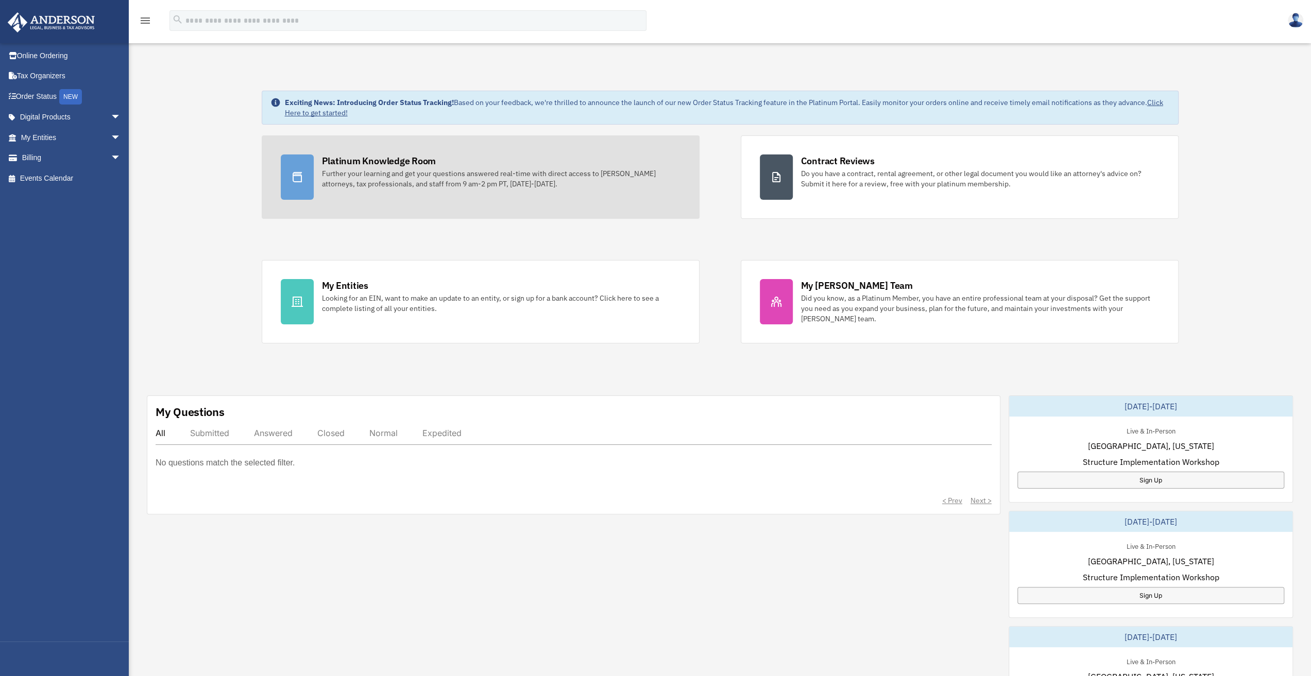
click at [491, 185] on div "Further your learning and get your questions answered real-time with direct acc…" at bounding box center [501, 178] width 358 height 21
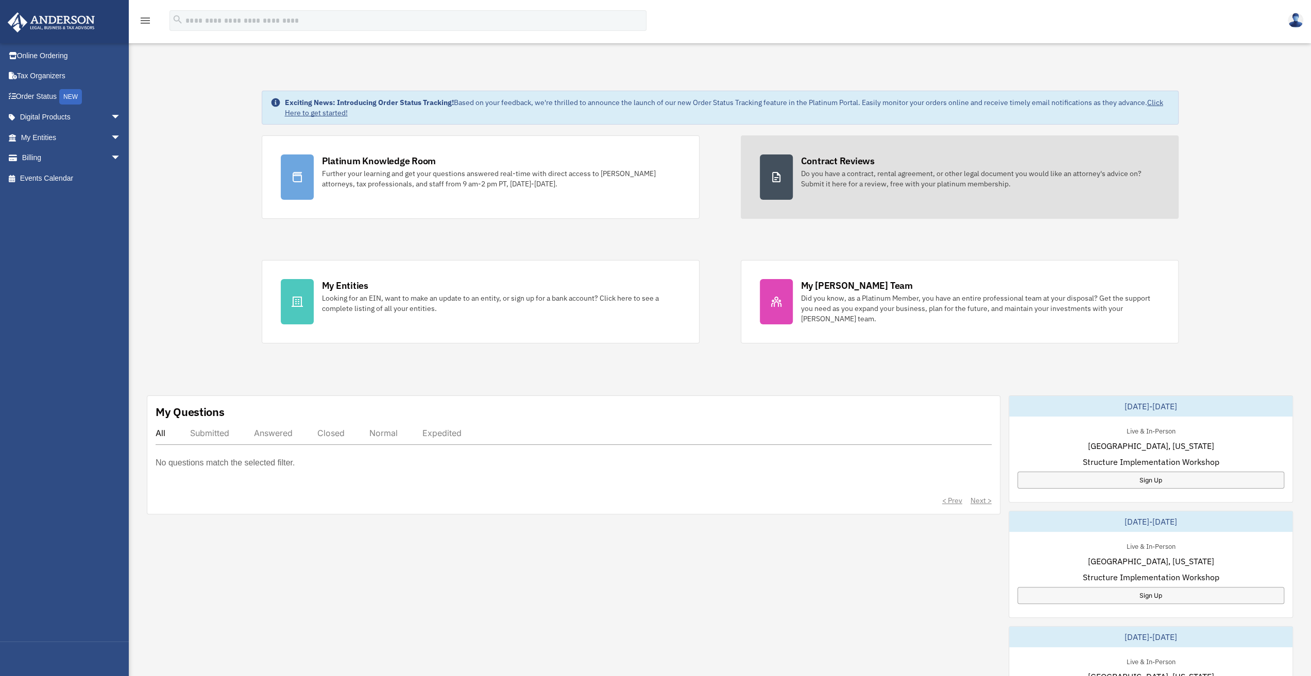
click at [941, 170] on div "Do you have a contract, rental agreement, or other legal document you would lik…" at bounding box center [980, 178] width 358 height 21
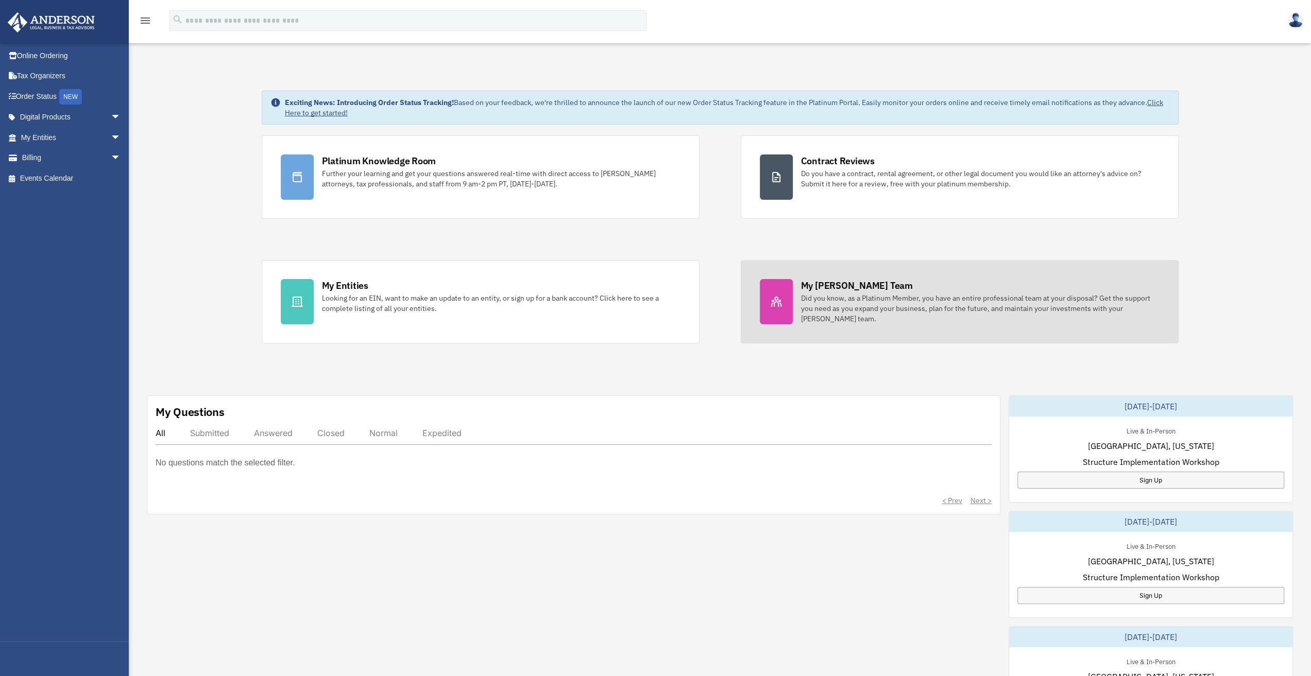
click at [905, 305] on div "Did you know, as a Platinum Member, you have an entire professional team at you…" at bounding box center [980, 308] width 358 height 31
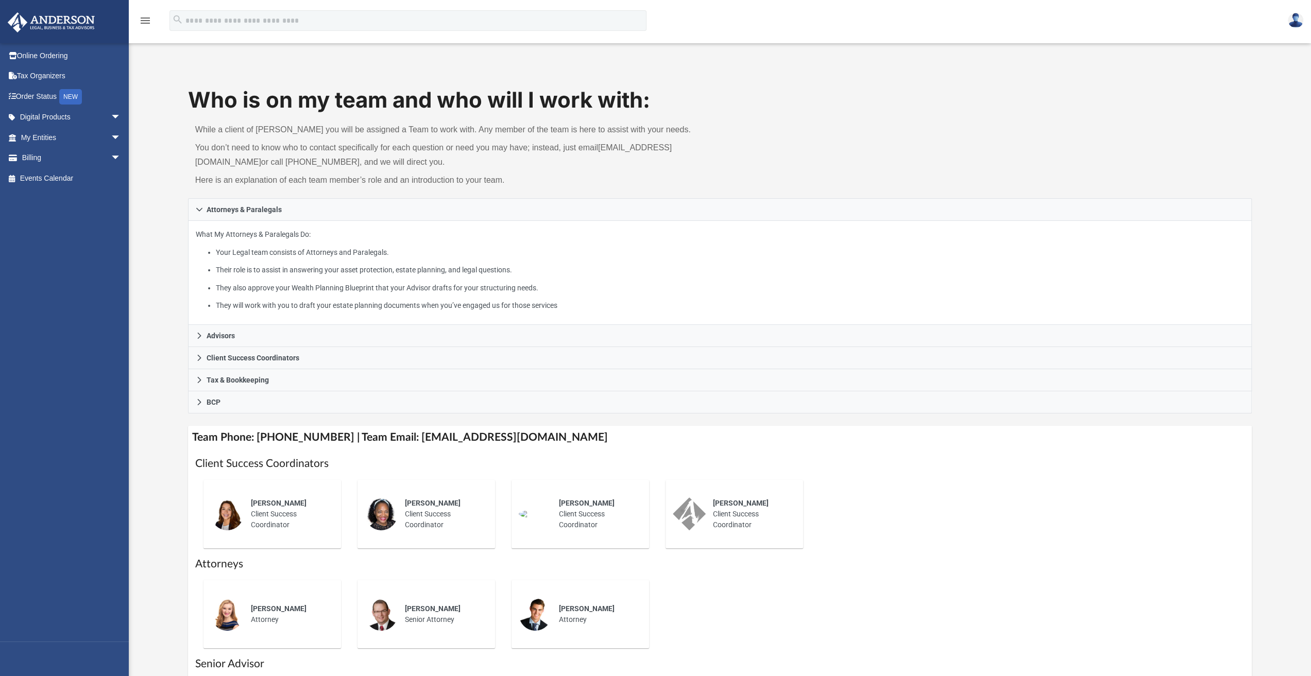
click at [44, 31] on img at bounding box center [51, 22] width 93 height 20
click at [67, 23] on img at bounding box center [51, 22] width 93 height 20
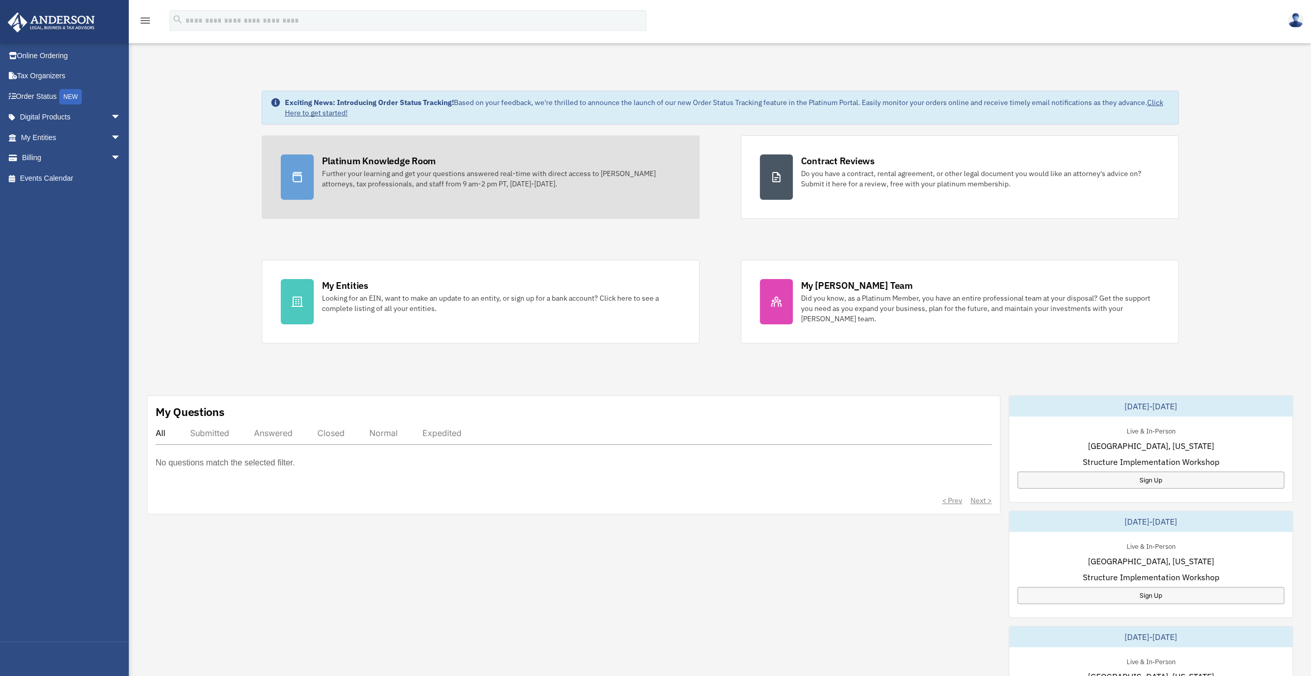
click at [358, 194] on link "Platinum Knowledge Room Further your learning and get your questions answered r…" at bounding box center [481, 176] width 438 height 83
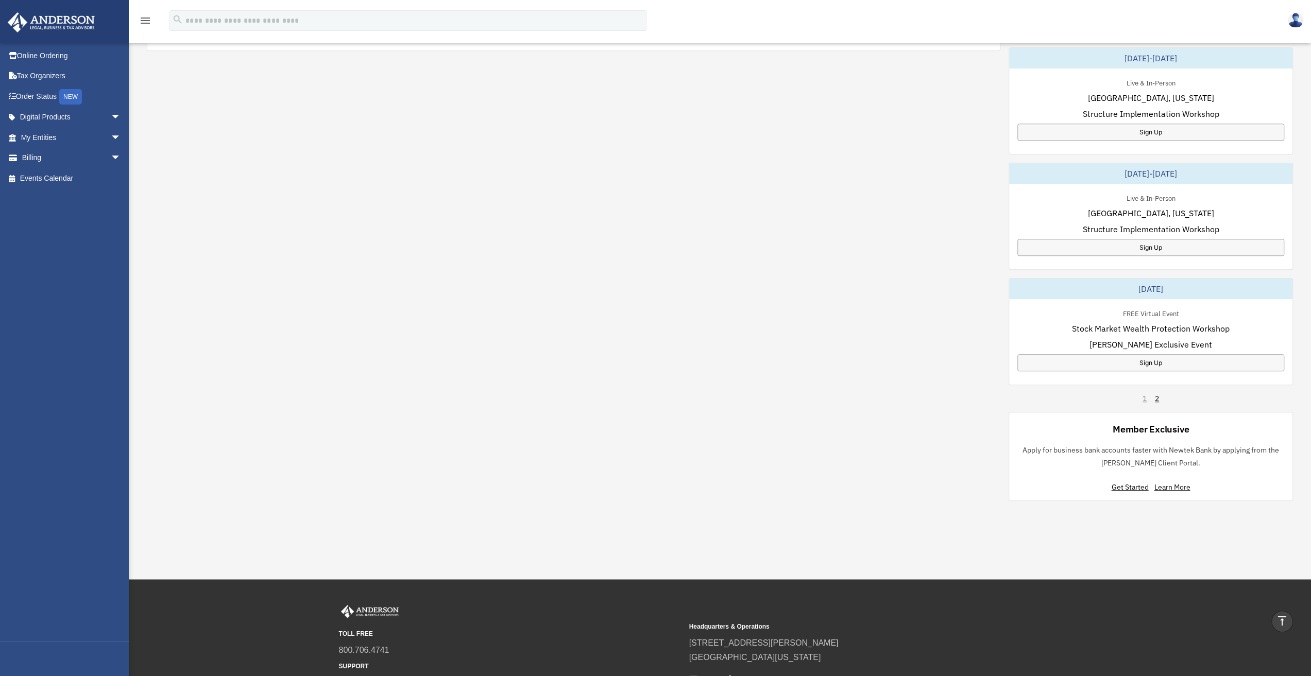
scroll to position [257, 0]
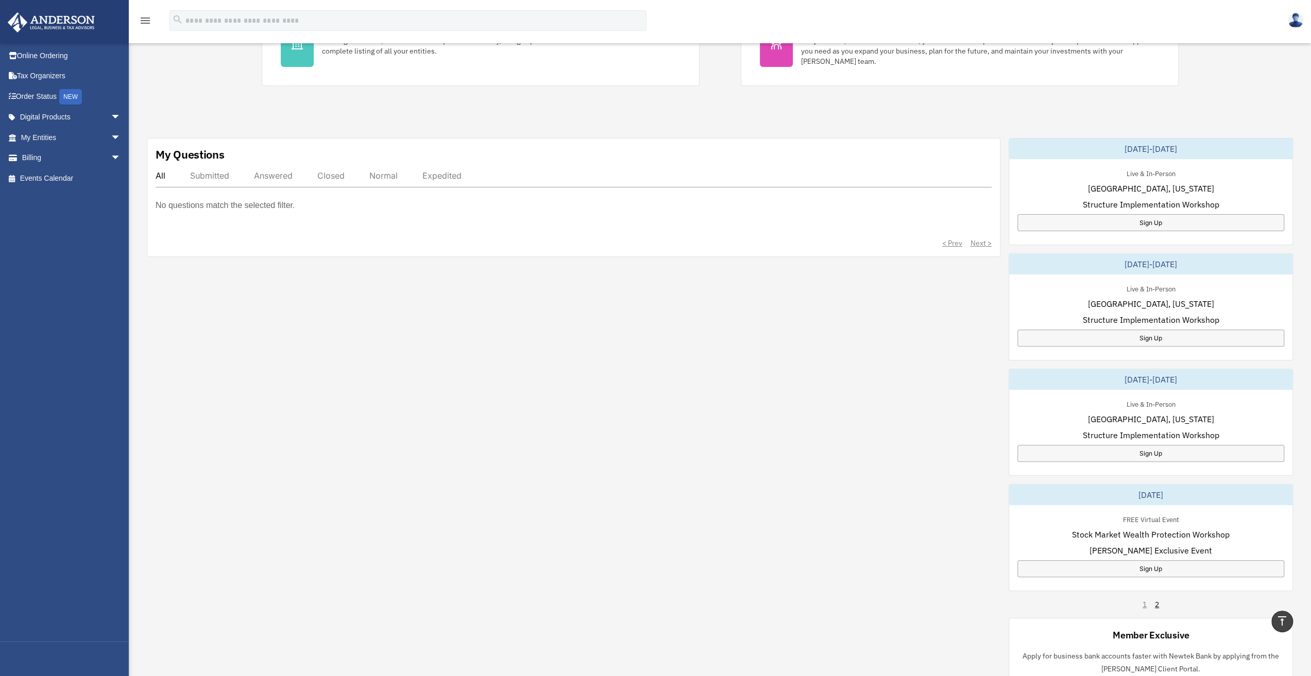
click at [247, 202] on p "No questions match the selected filter." at bounding box center [225, 205] width 139 height 14
click at [240, 219] on div "No questions match the selected filter." at bounding box center [574, 212] width 836 height 29
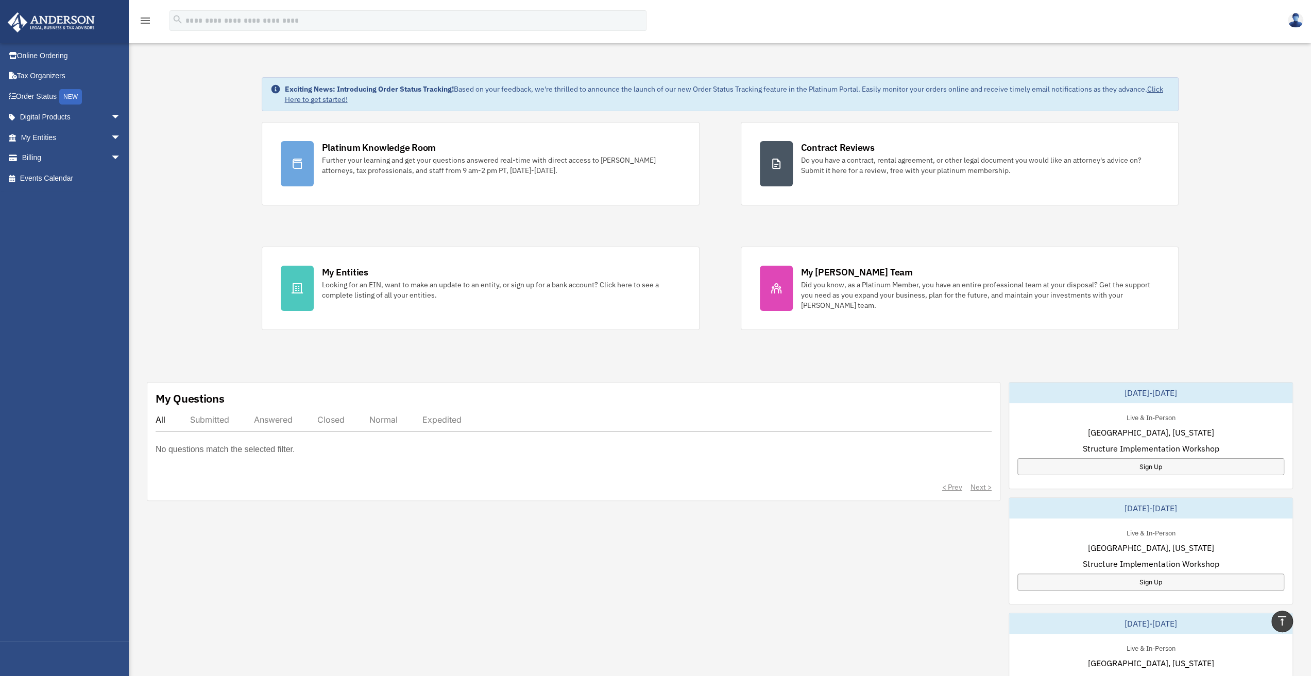
scroll to position [0, 0]
